Goal: Information Seeking & Learning: Learn about a topic

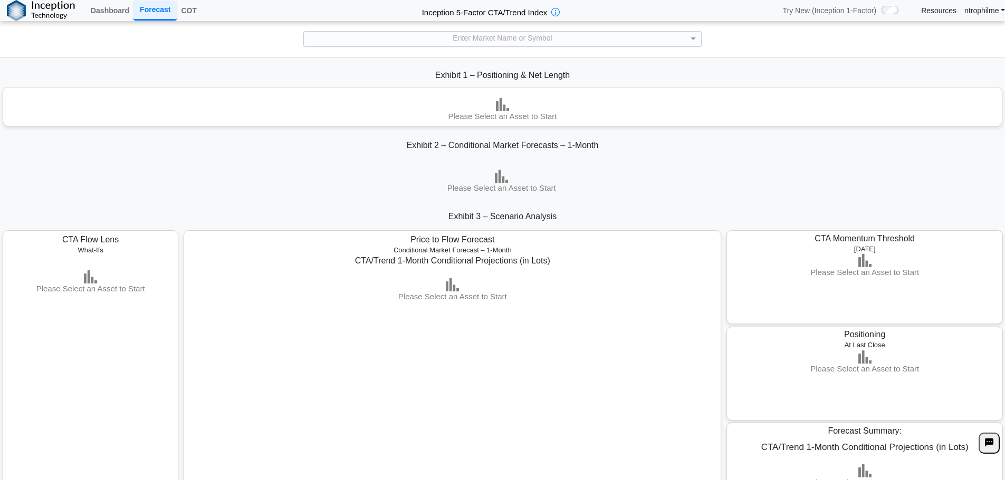
click at [487, 35] on div "Enter Market Name or Symbol" at bounding box center [502, 39] width 397 height 14
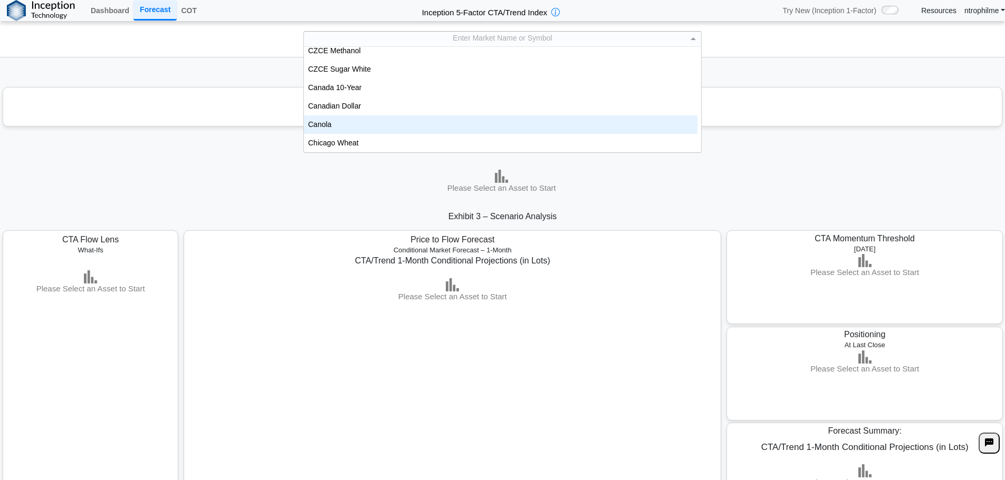
scroll to position [316, 0]
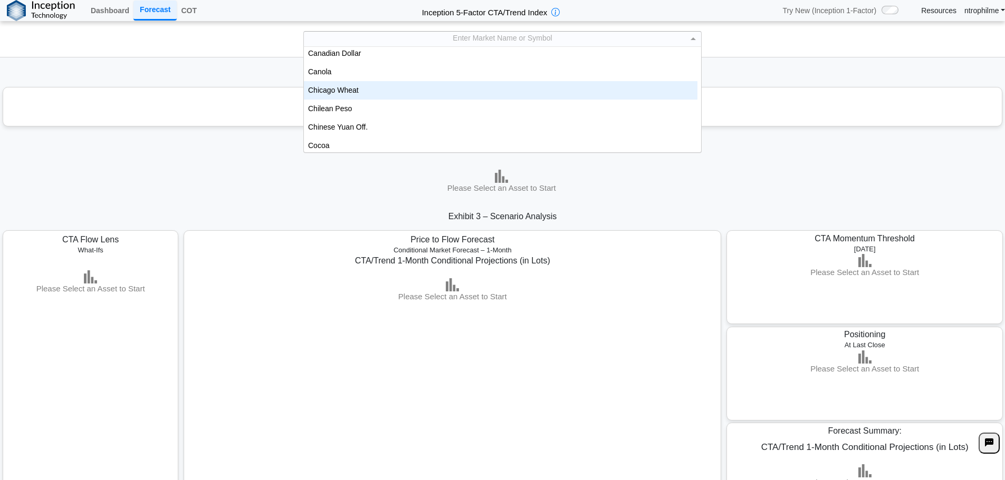
click at [361, 97] on div "Chicago Wheat" at bounding box center [500, 90] width 393 height 18
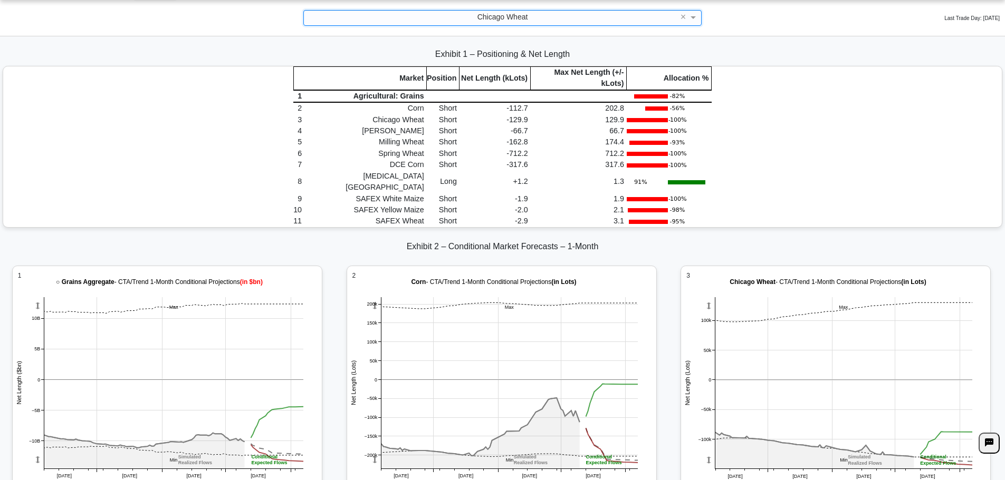
scroll to position [1371, 0]
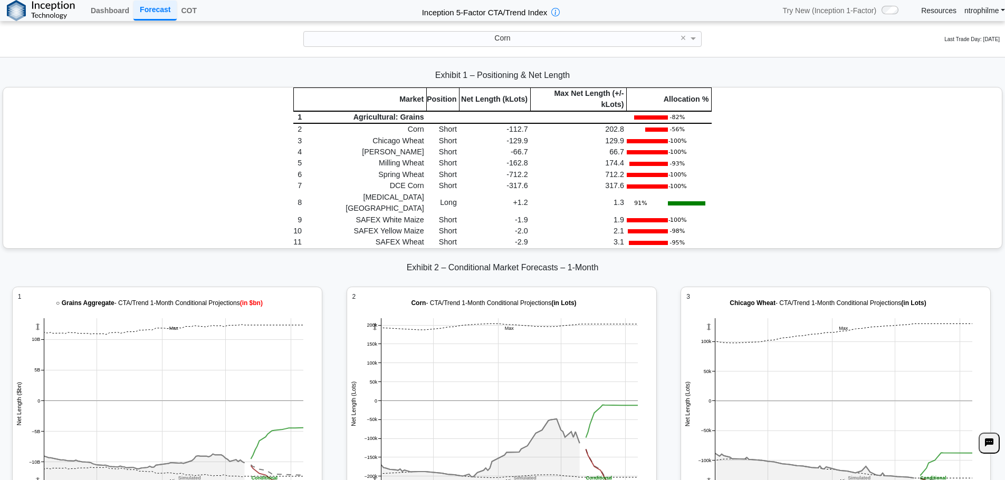
scroll to position [0, 0]
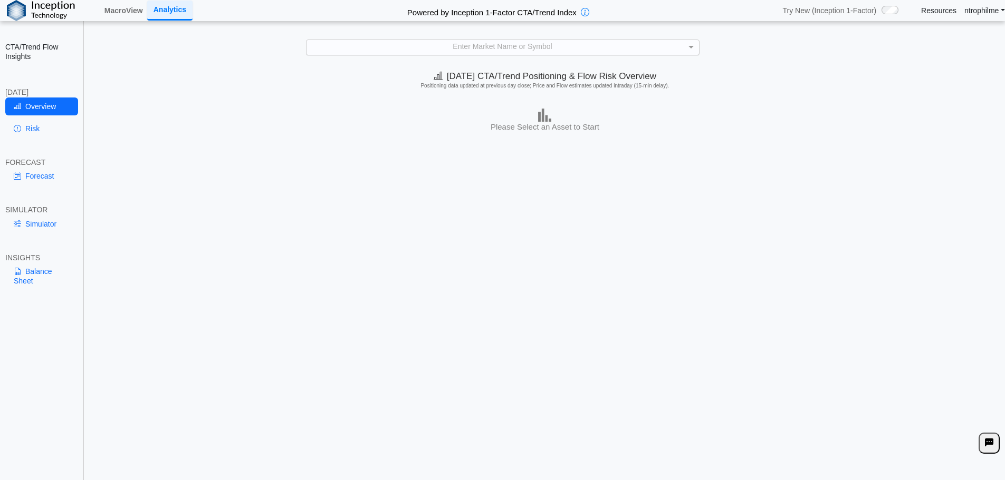
click at [472, 53] on div "Enter Market Name or Symbol" at bounding box center [502, 47] width 392 height 14
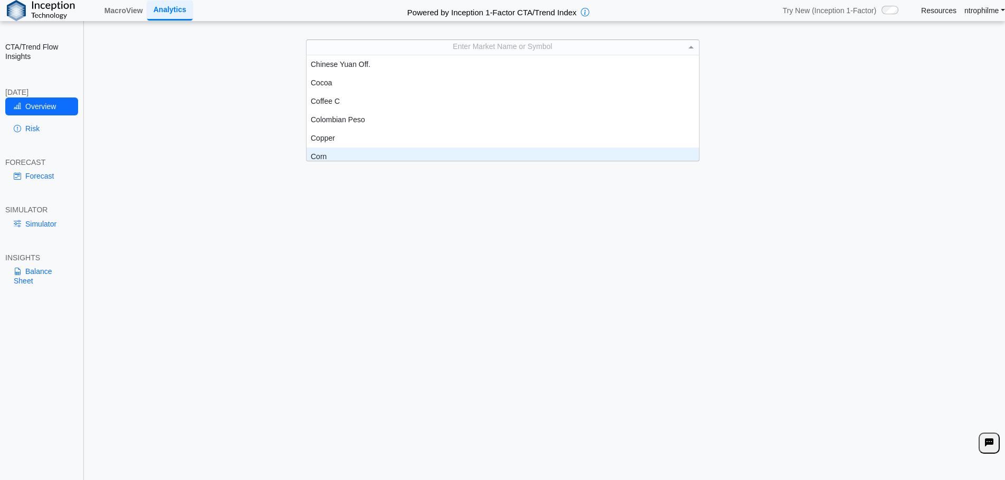
scroll to position [374, 0]
click at [323, 148] on div "Corn" at bounding box center [502, 151] width 392 height 18
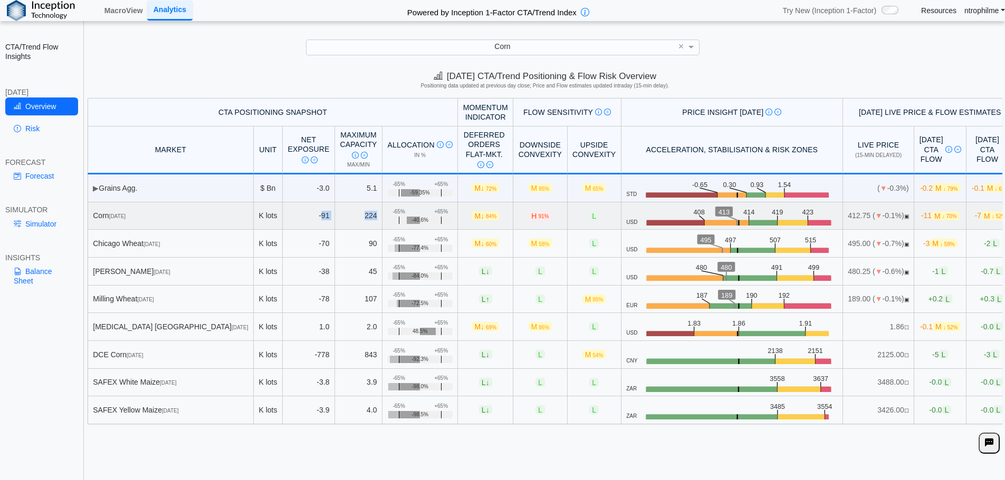
drag, startPoint x: 278, startPoint y: 216, endPoint x: 337, endPoint y: 216, distance: 58.5
click at [337, 216] on tr "Corn [DATE] K lots -91 224 +65% -65% -40.6% M ↓ 84% H 91% L USD .zone-text { fo…" at bounding box center [553, 217] width 930 height 28
click at [921, 217] on span "-11 M ↓ 70%" at bounding box center [940, 215] width 38 height 9
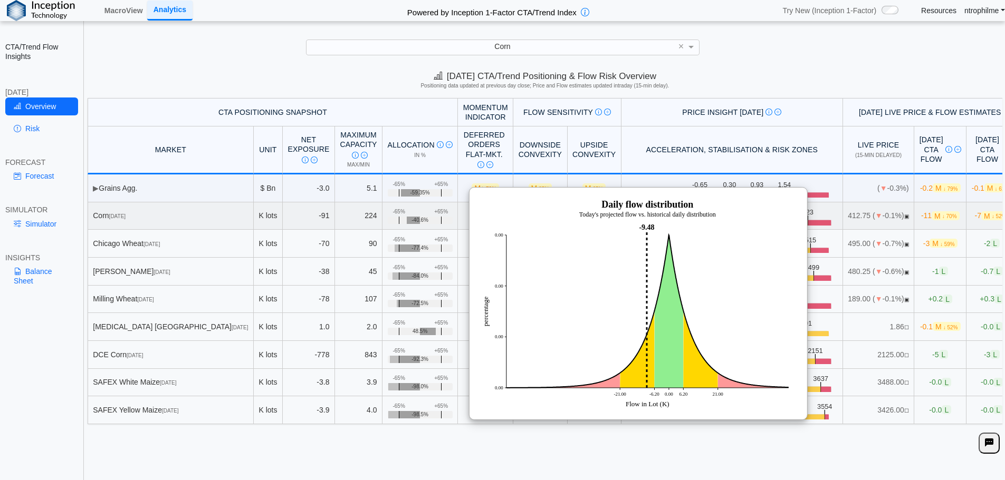
click at [921, 217] on span "-11 M ↓ 70%" at bounding box center [940, 215] width 38 height 9
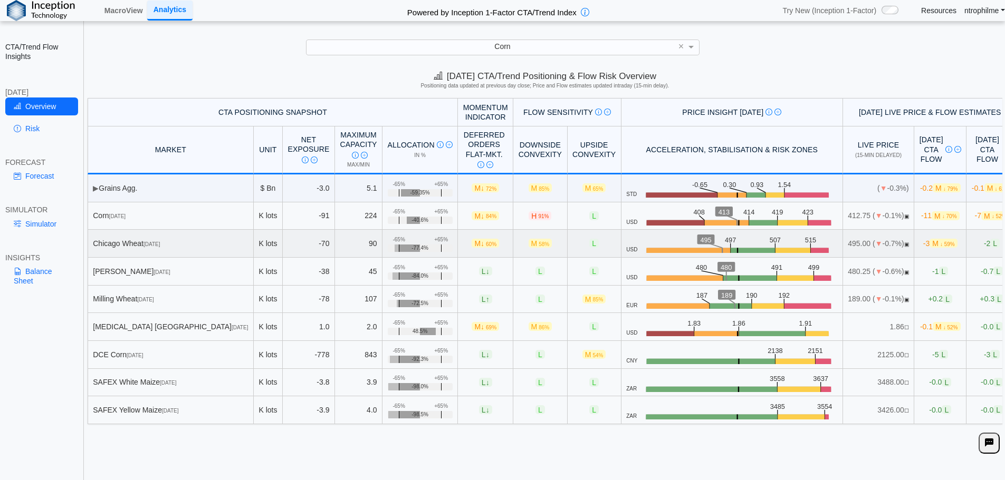
click at [929, 240] on span "M ↓ 59%" at bounding box center [942, 243] width 27 height 9
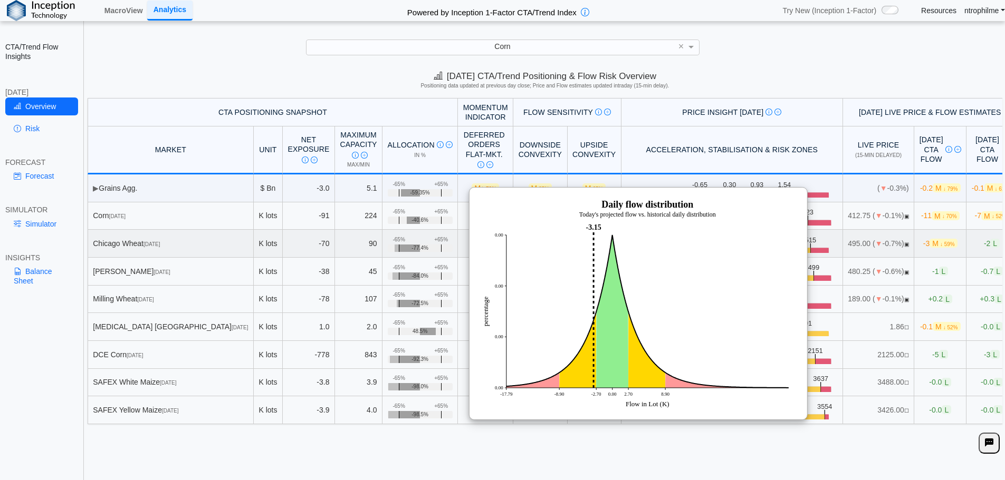
click at [929, 240] on span "M ↓ 59%" at bounding box center [942, 243] width 27 height 9
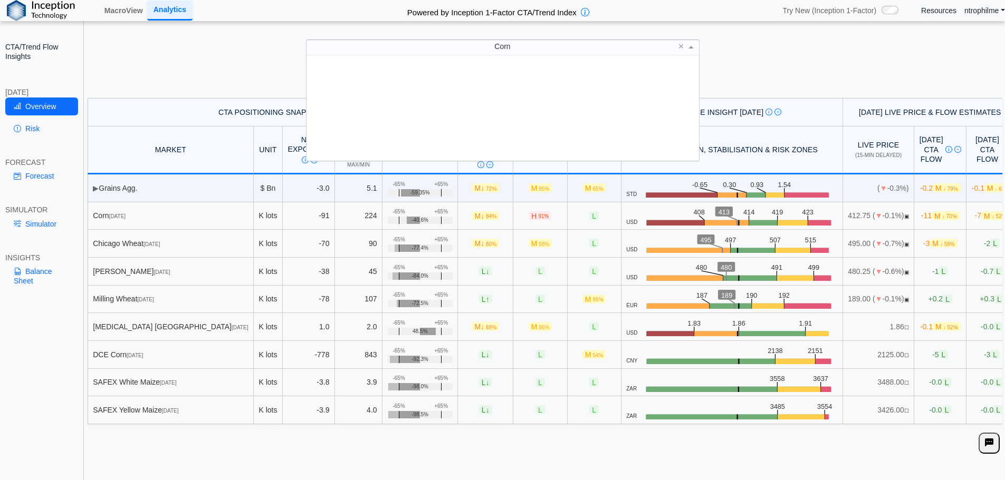
click at [447, 46] on div "Corn" at bounding box center [502, 47] width 392 height 14
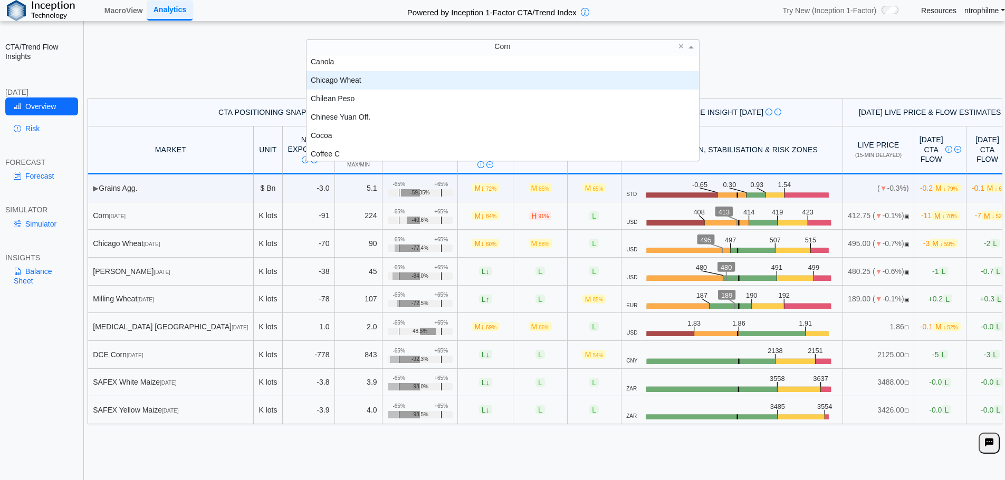
scroll to position [314, 0]
click at [348, 79] on div "Chicago Wheat" at bounding box center [502, 83] width 392 height 18
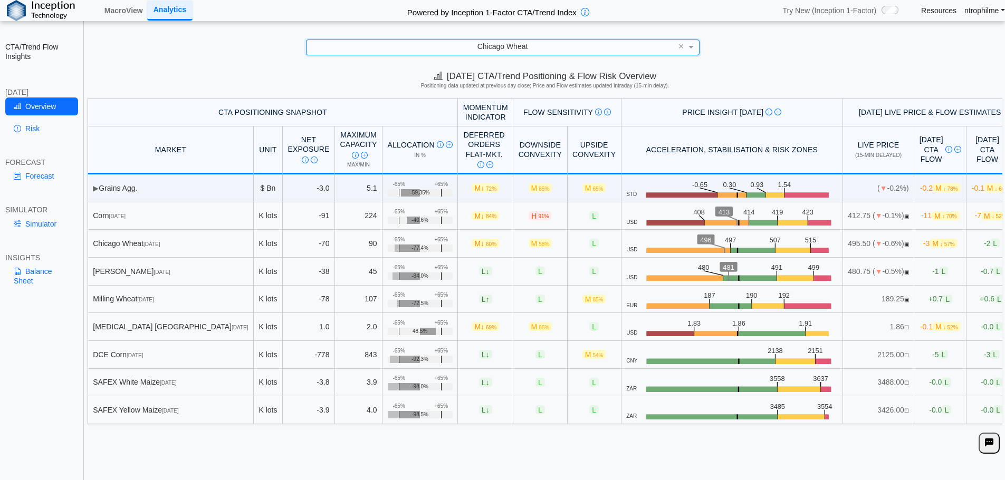
click at [541, 49] on div "Chicago Wheat" at bounding box center [502, 47] width 392 height 14
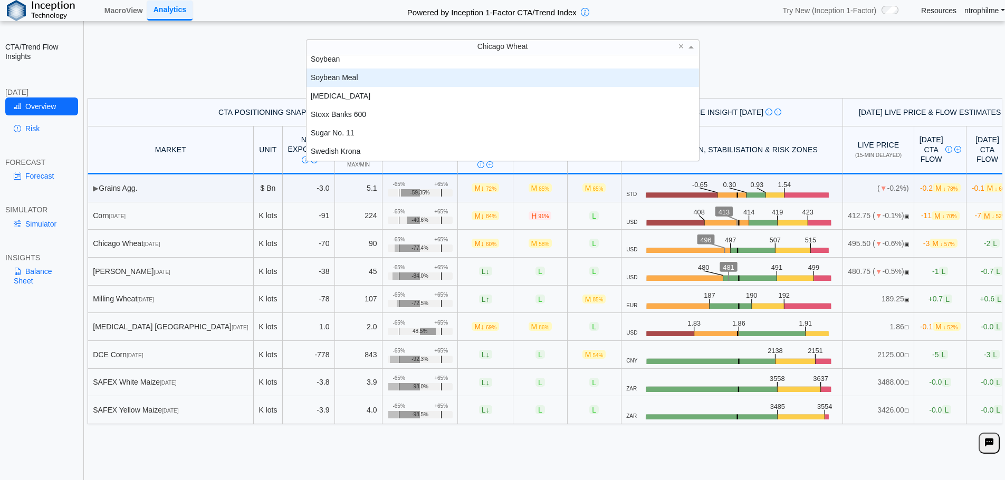
scroll to position [1975, 0]
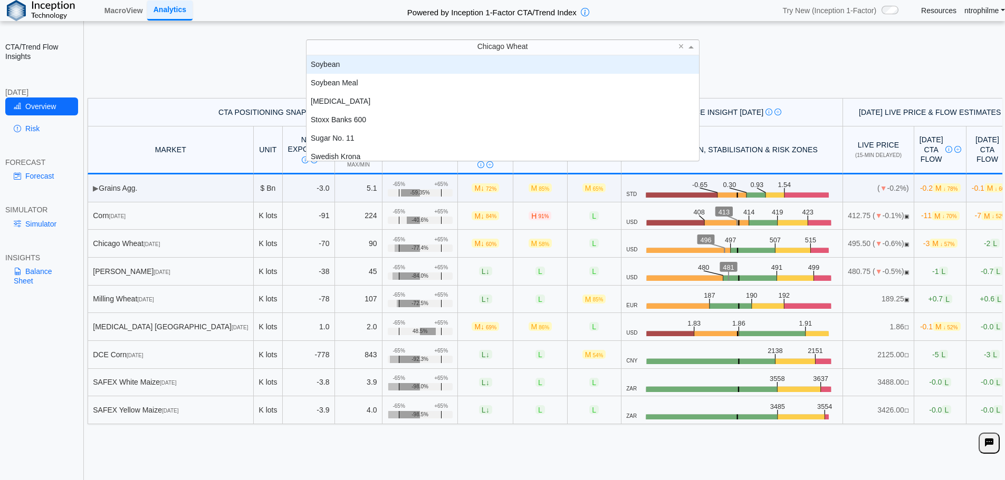
click at [345, 64] on div "Soybean" at bounding box center [502, 64] width 392 height 18
